Goal: Book appointment/travel/reservation

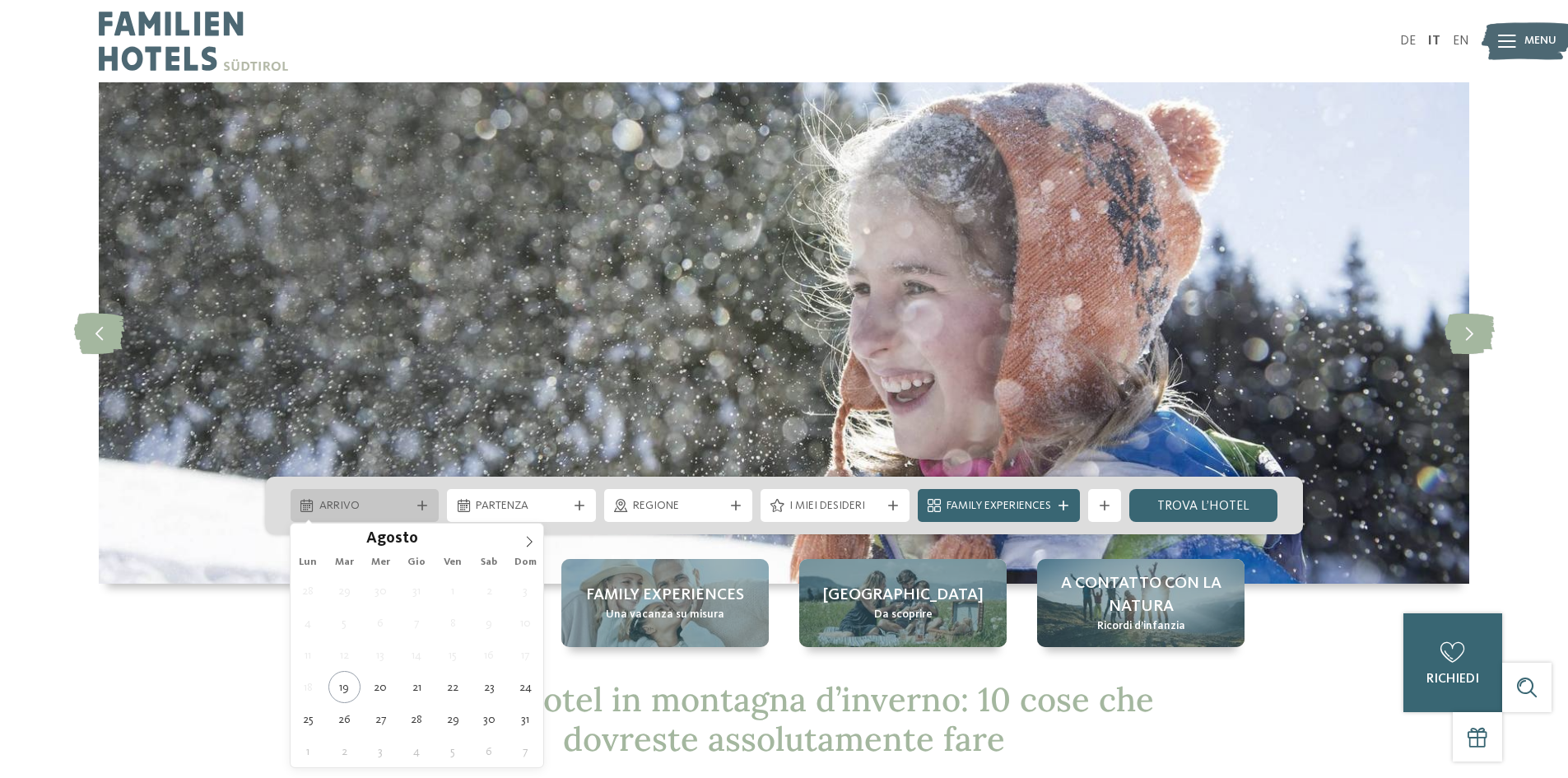
click at [410, 513] on div "Arrivo" at bounding box center [365, 505] width 100 height 18
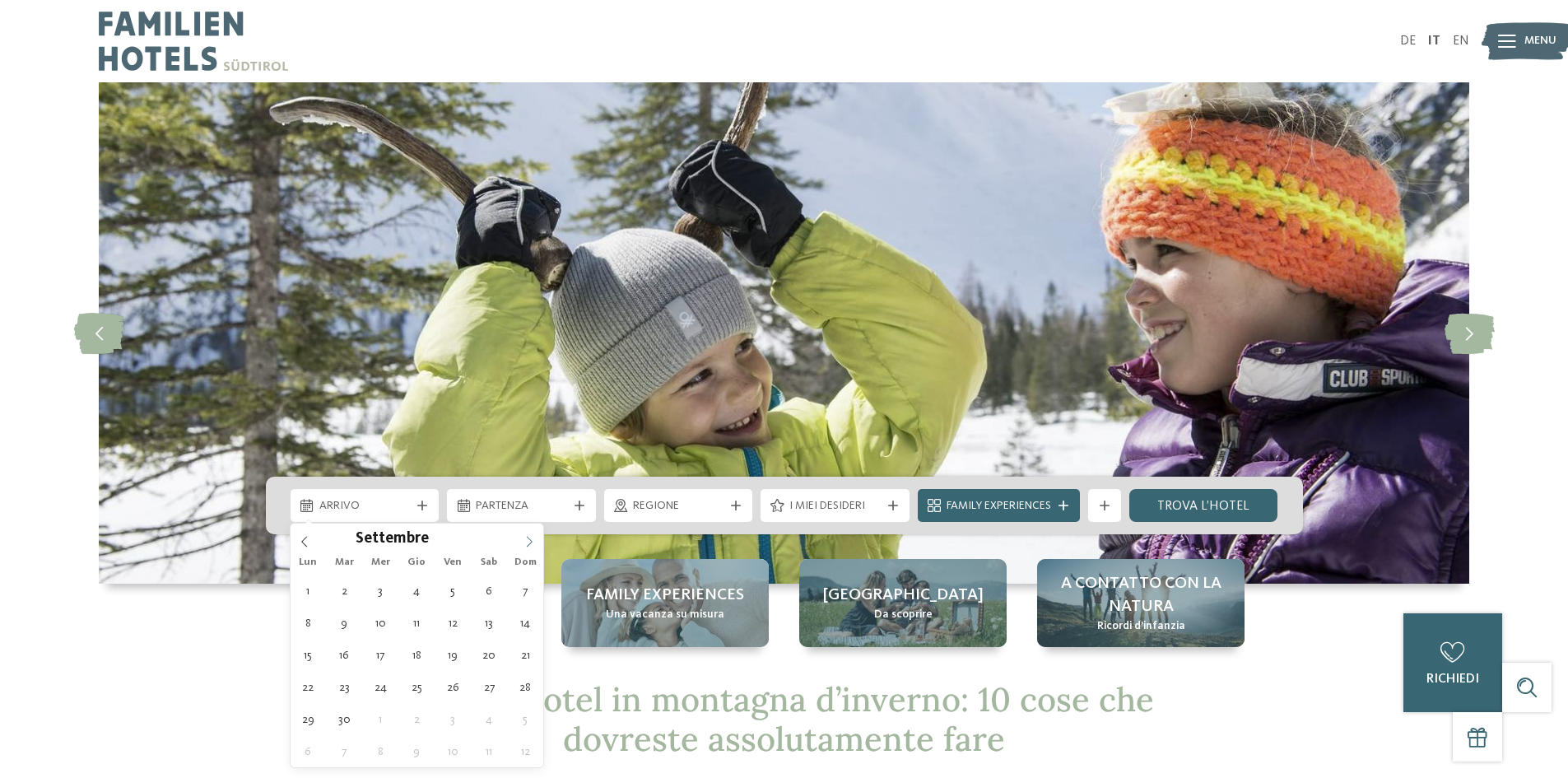
click at [524, 536] on icon at bounding box center [530, 542] width 12 height 12
click at [524, 537] on icon at bounding box center [530, 542] width 12 height 12
type input "****"
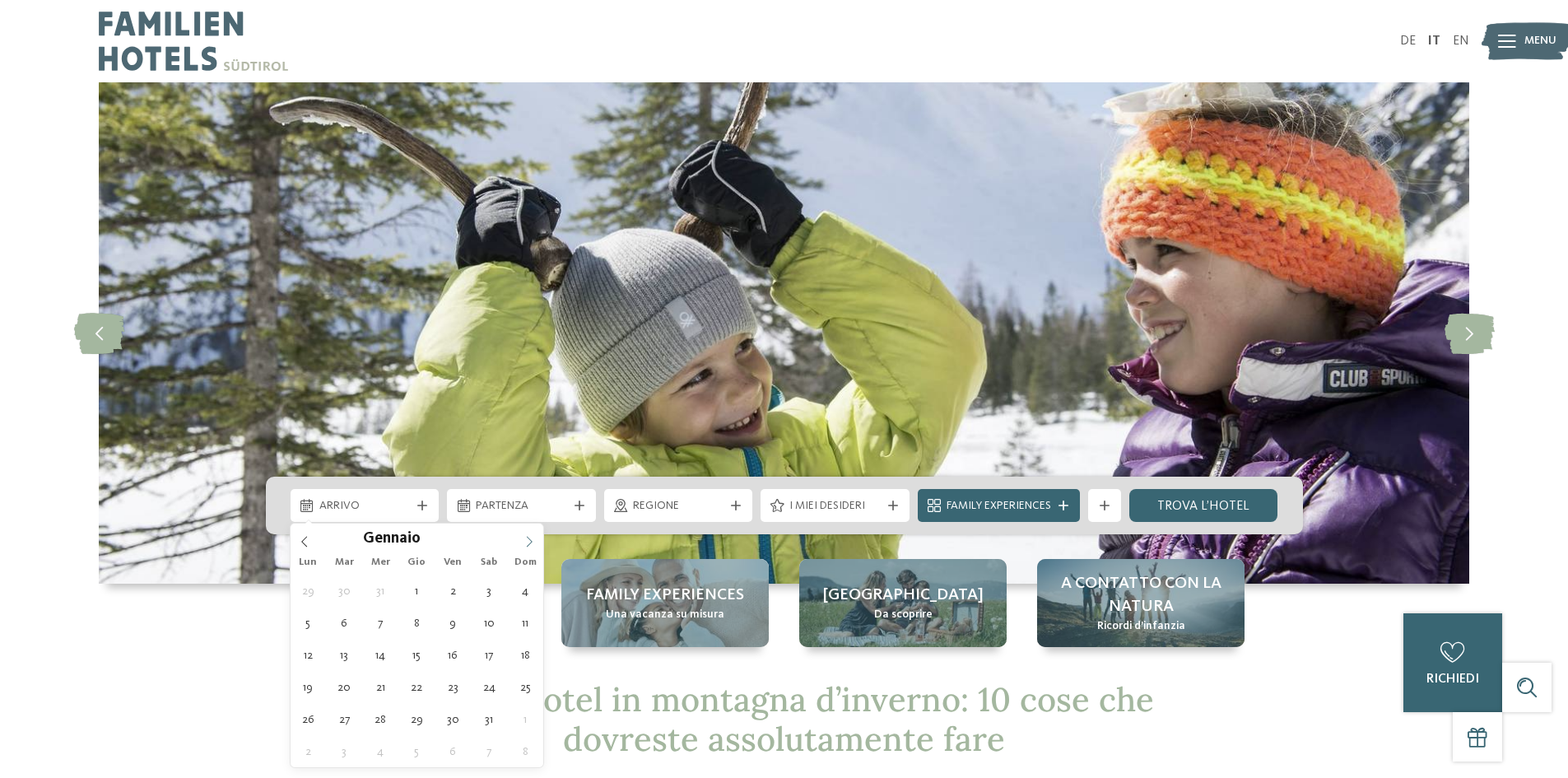
click at [525, 537] on icon at bounding box center [530, 542] width 12 height 12
type div "[DATE]"
type input "****"
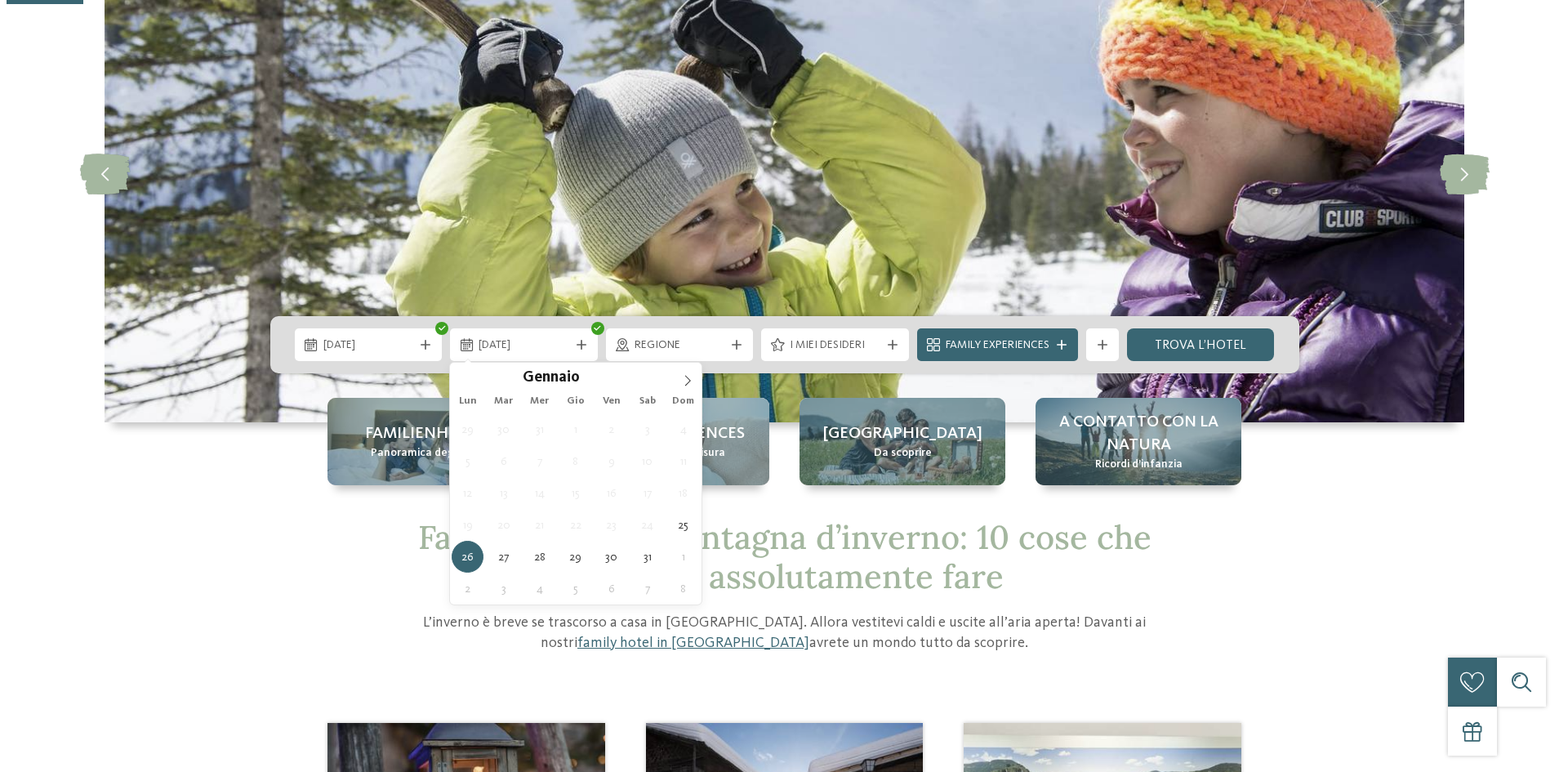
scroll to position [163, 0]
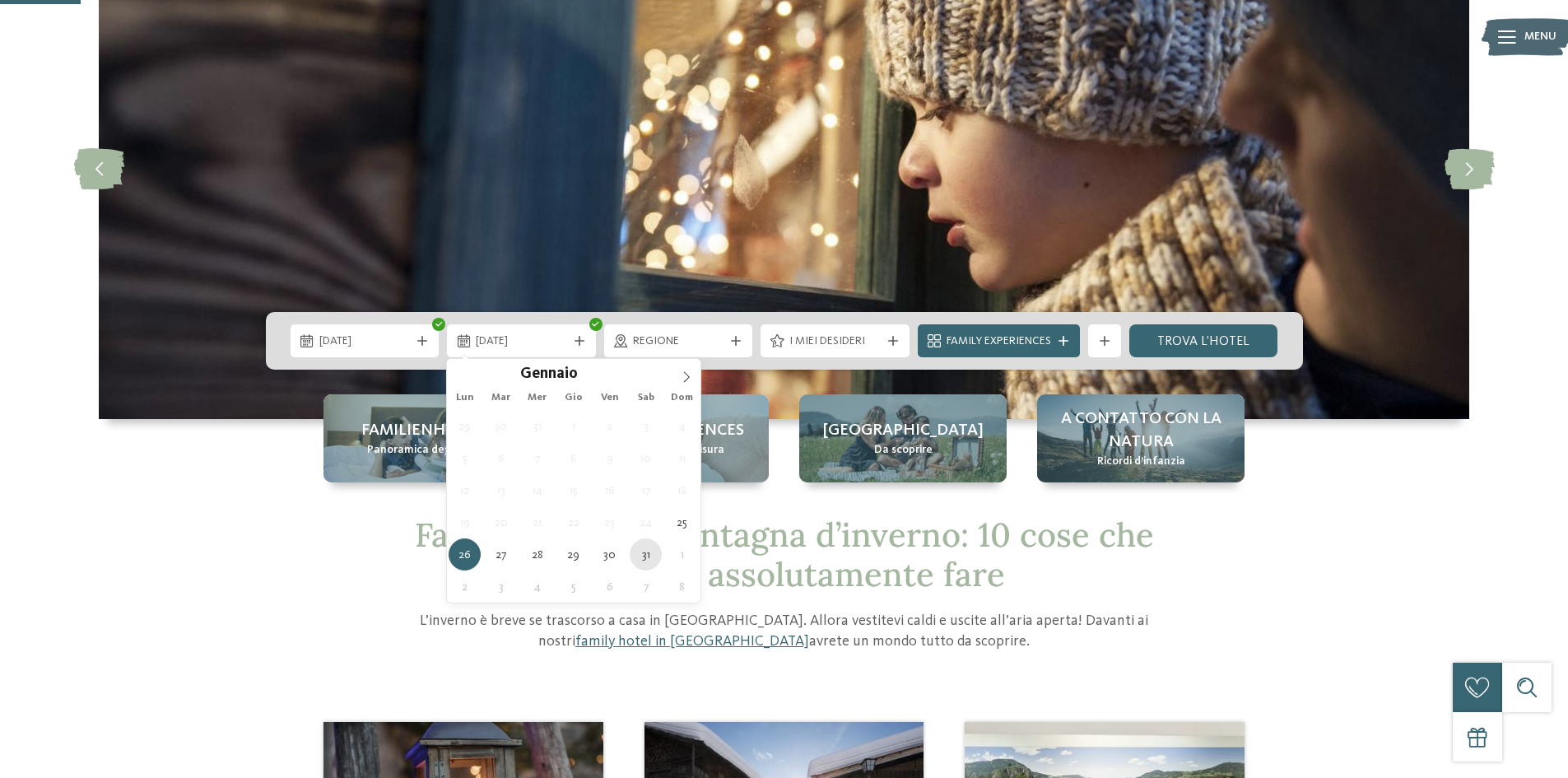
type div "[DATE]"
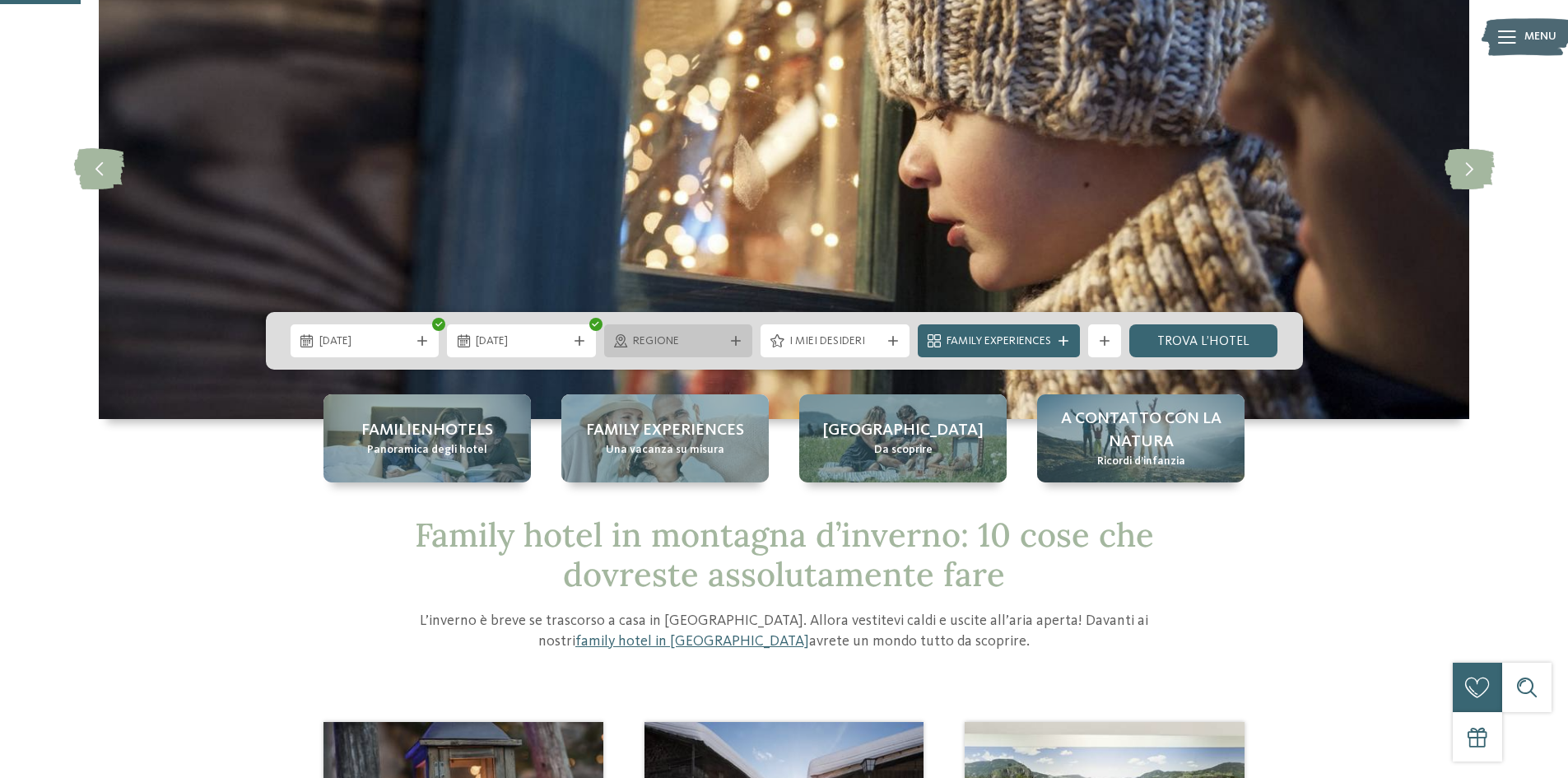
click at [729, 341] on div at bounding box center [735, 341] width 16 height 10
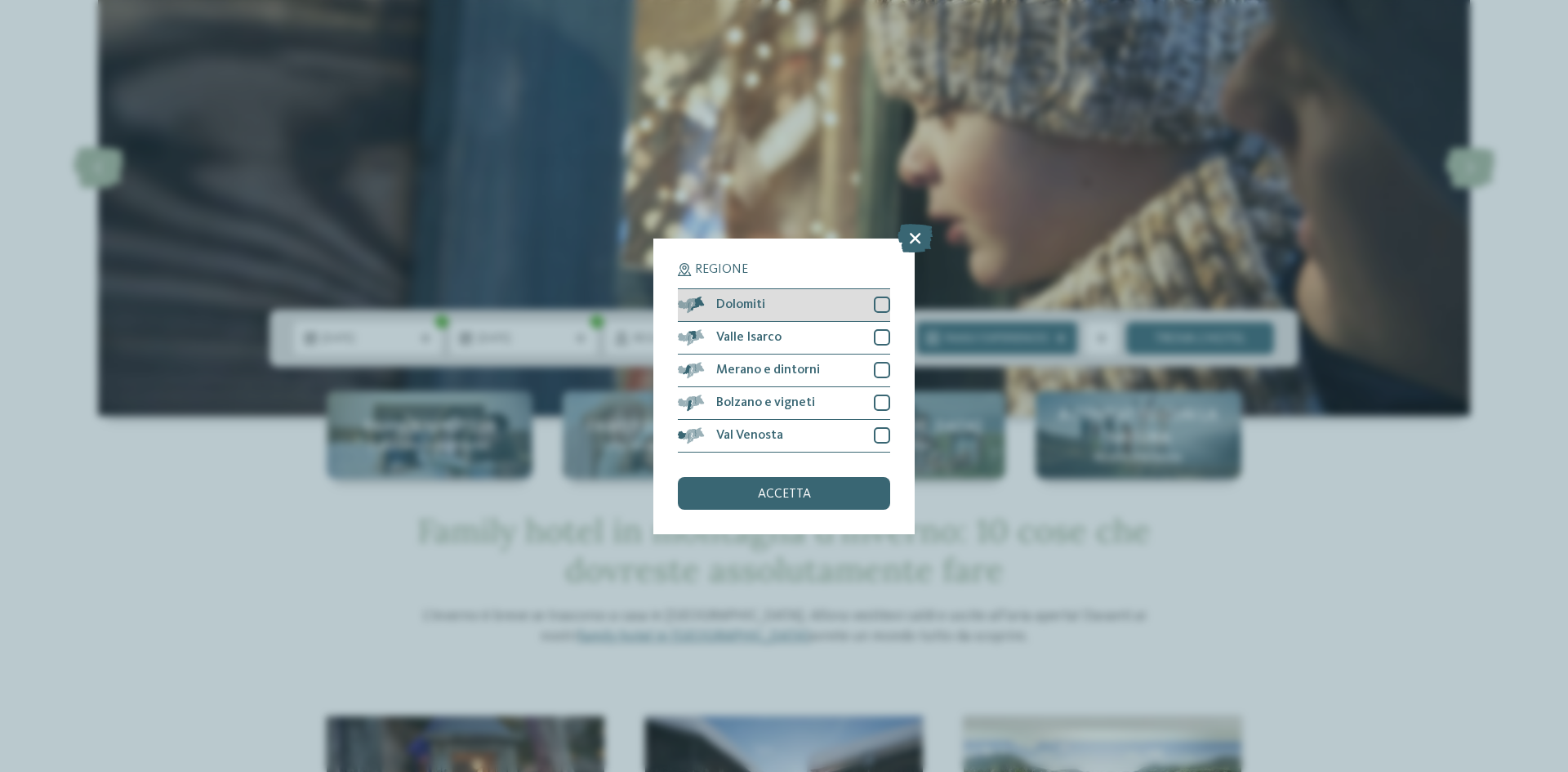
click at [767, 312] on div "Dolomiti" at bounding box center [784, 306] width 212 height 33
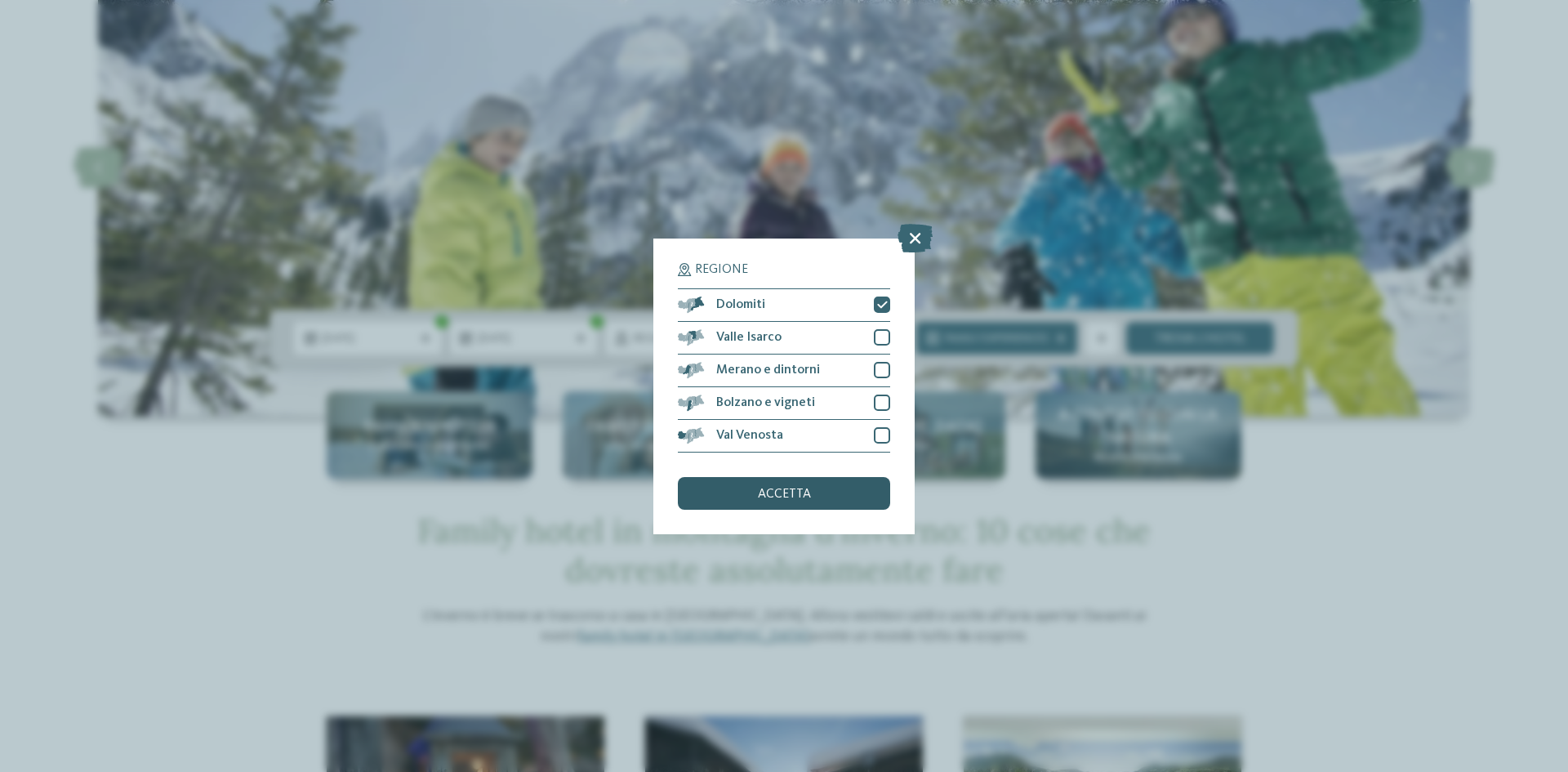
click at [828, 494] on div "accetta" at bounding box center [784, 494] width 212 height 33
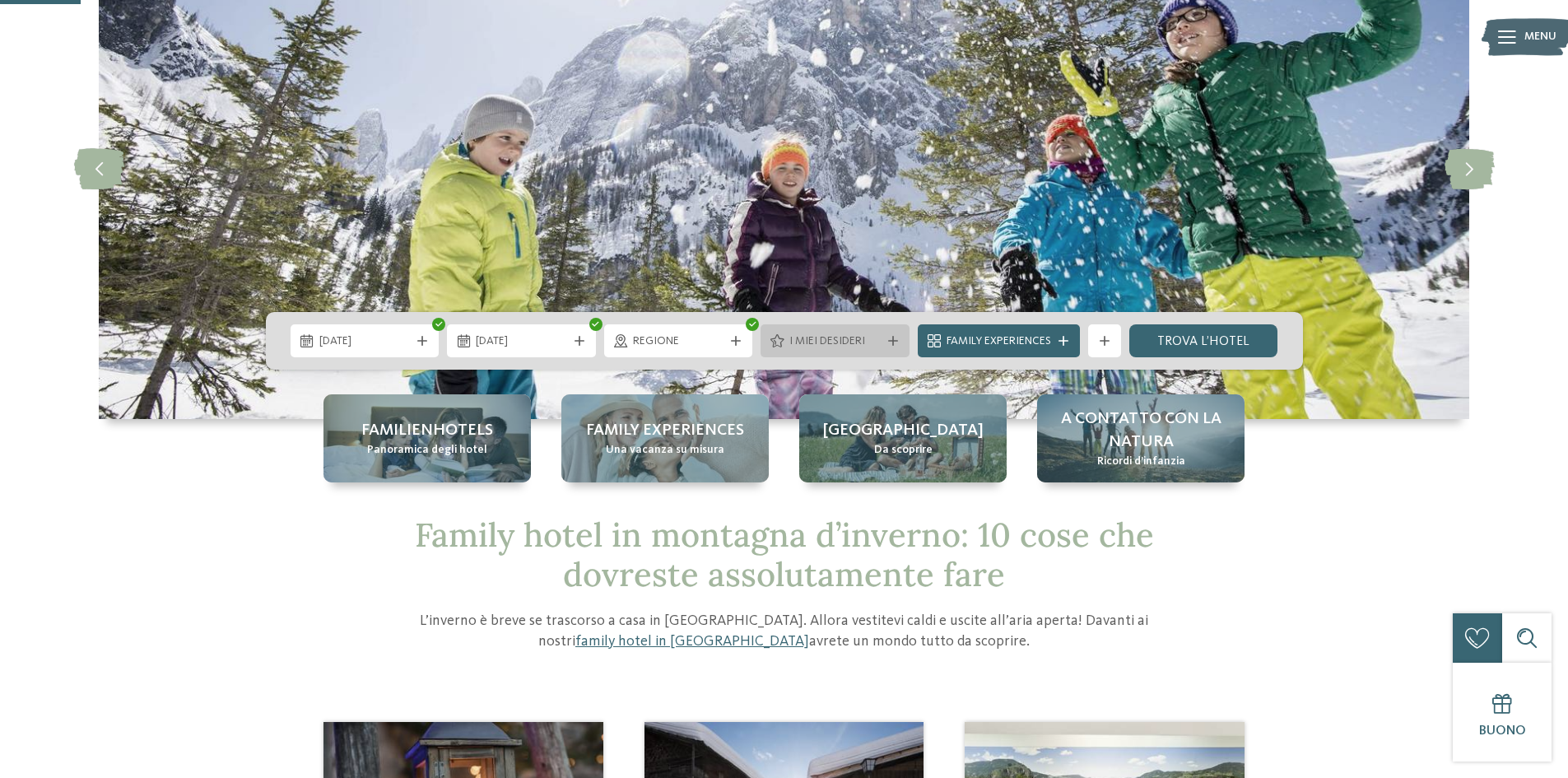
click at [885, 349] on div "I miei desideri" at bounding box center [835, 340] width 149 height 33
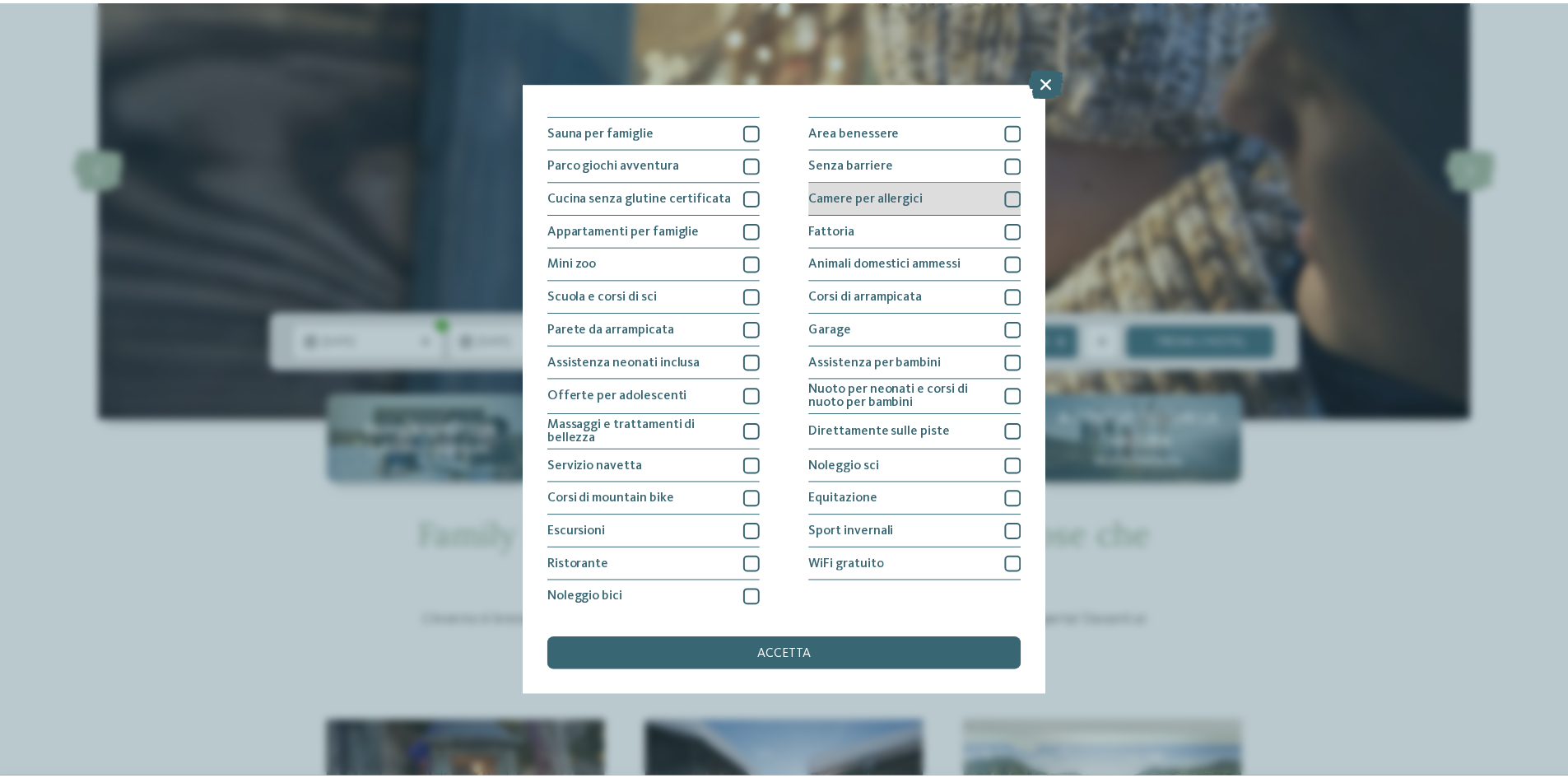
scroll to position [87, 0]
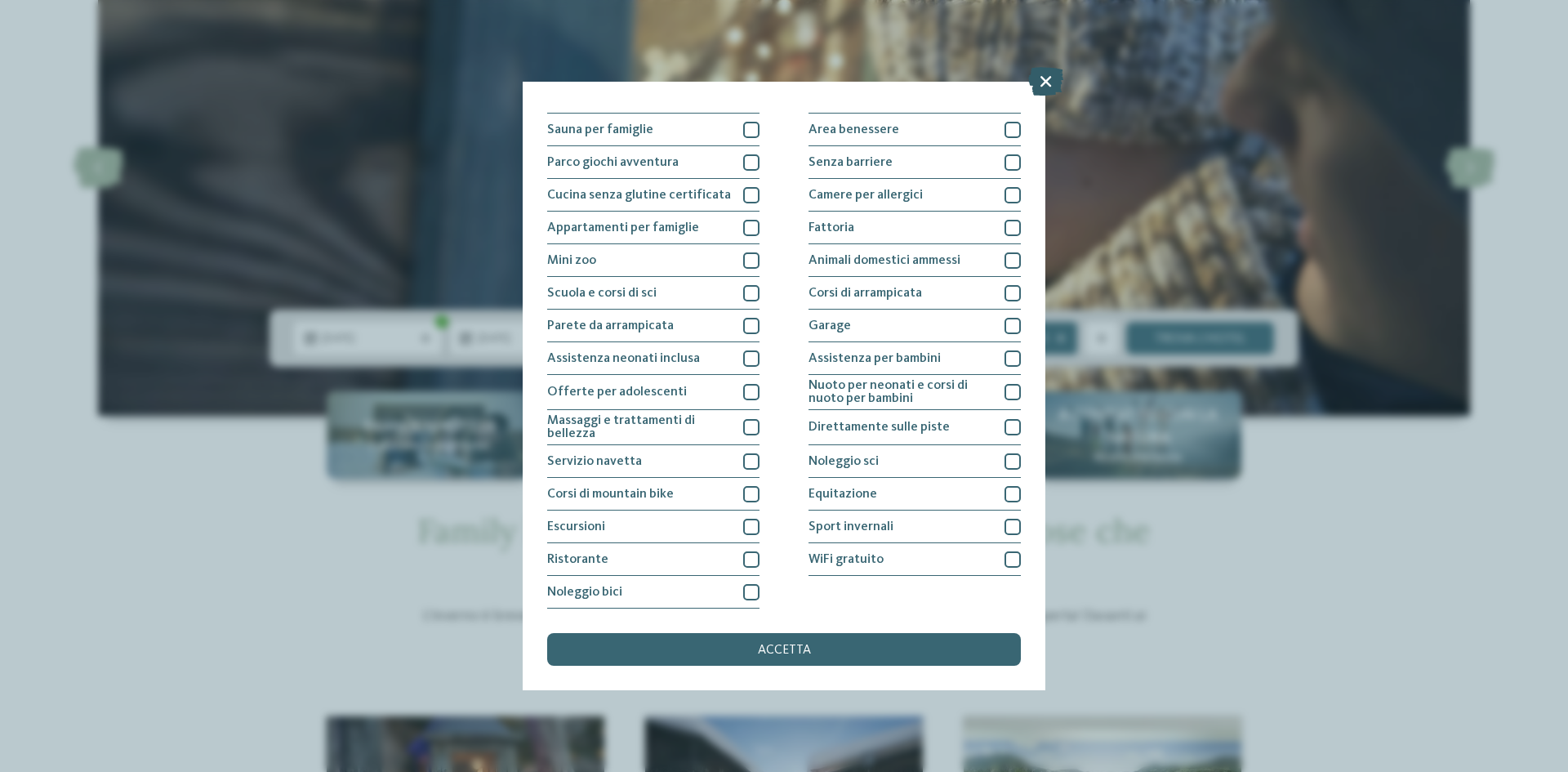
click at [1041, 81] on icon at bounding box center [1045, 81] width 35 height 29
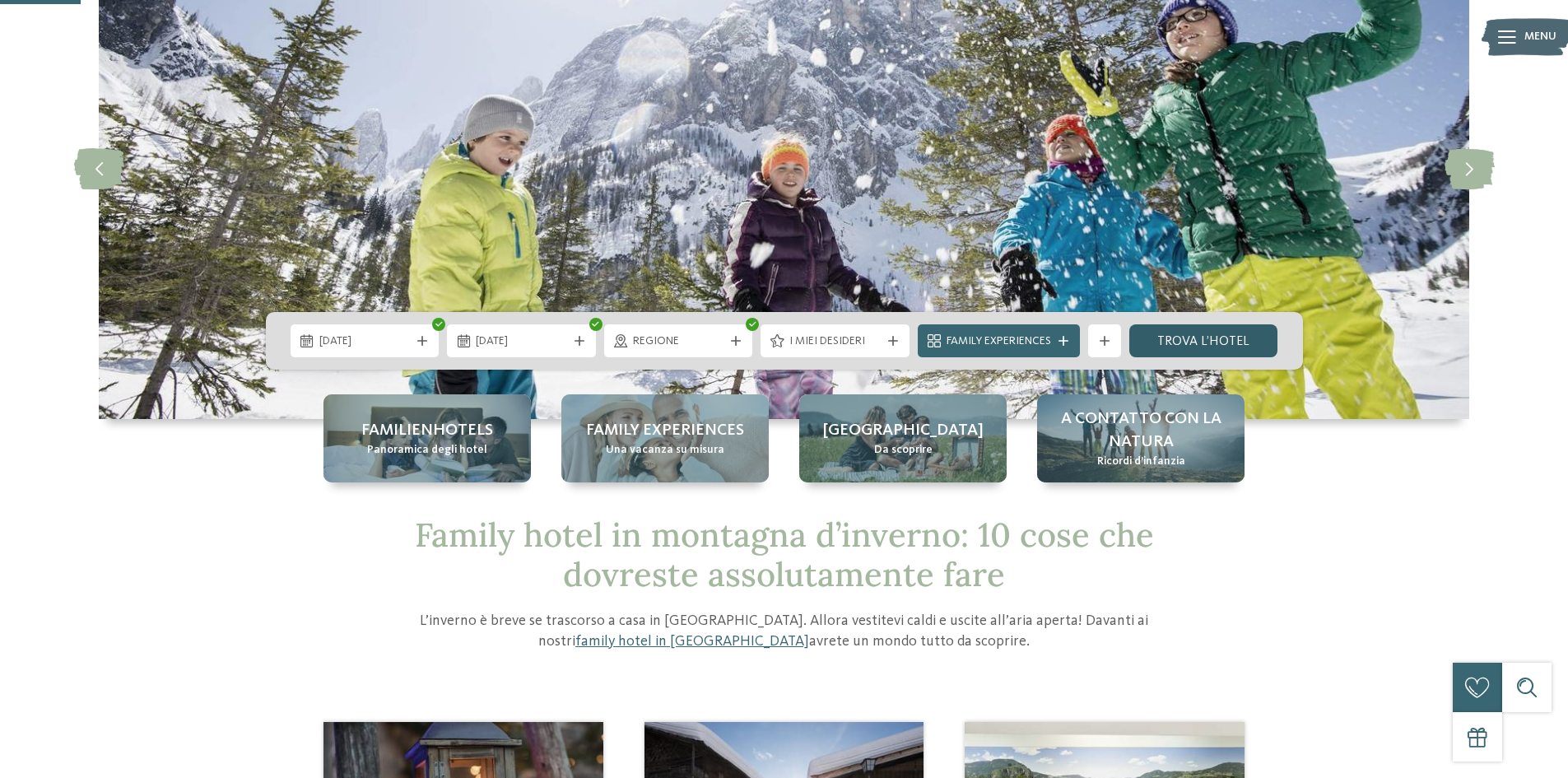
click at [1204, 342] on link "trova l’hotel" at bounding box center [1204, 340] width 149 height 33
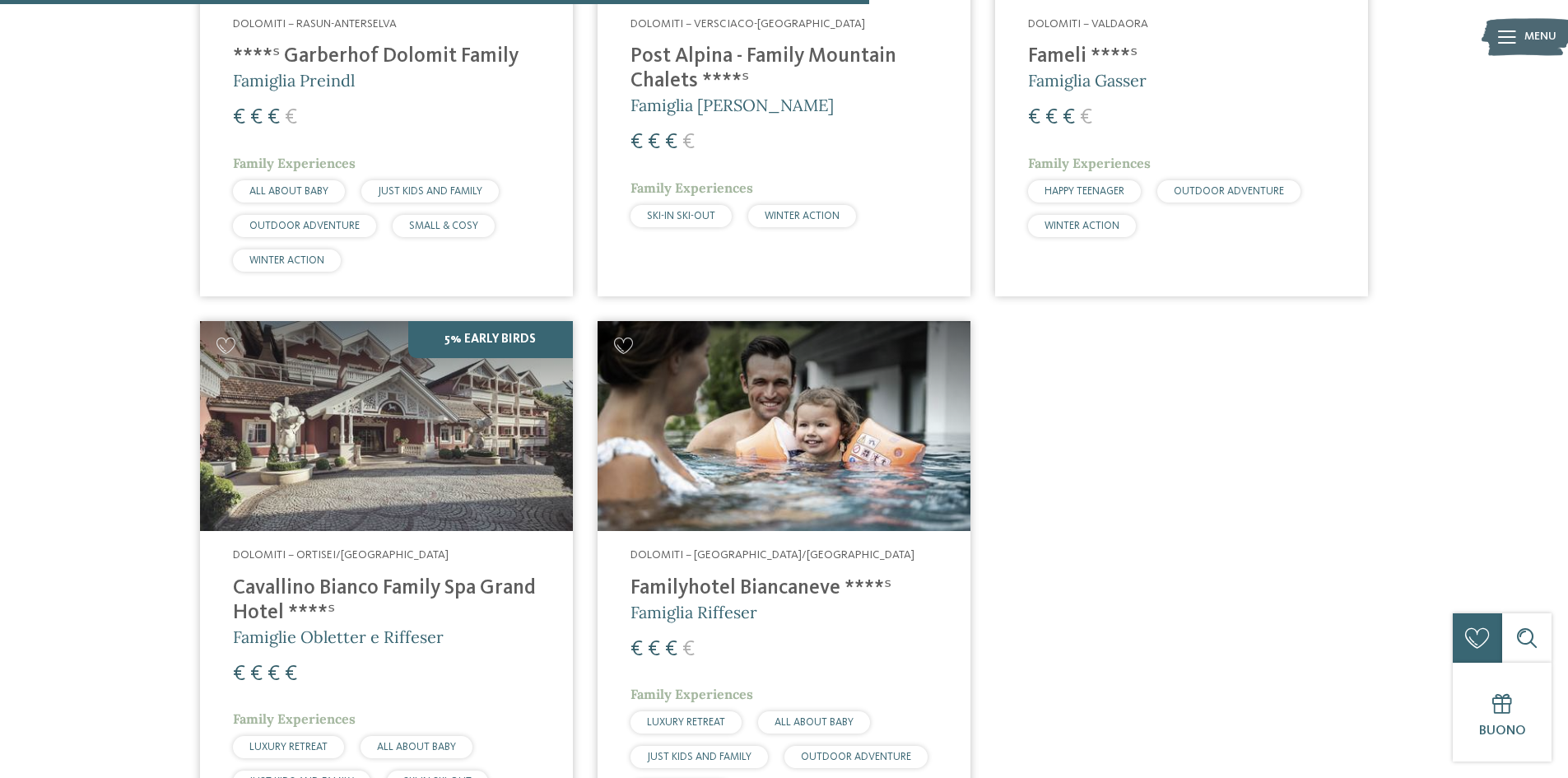
scroll to position [1446, 0]
